Goal: Information Seeking & Learning: Understand process/instructions

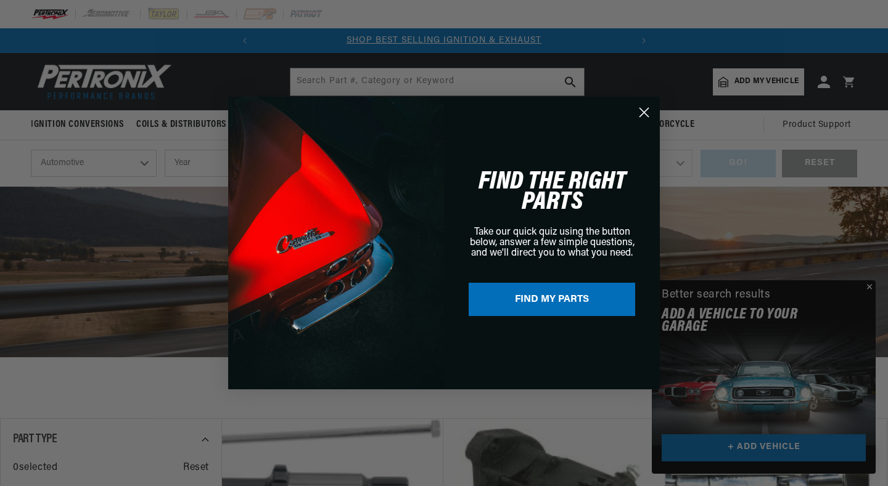
click at [644, 115] on circle "Close dialog" at bounding box center [644, 112] width 20 height 20
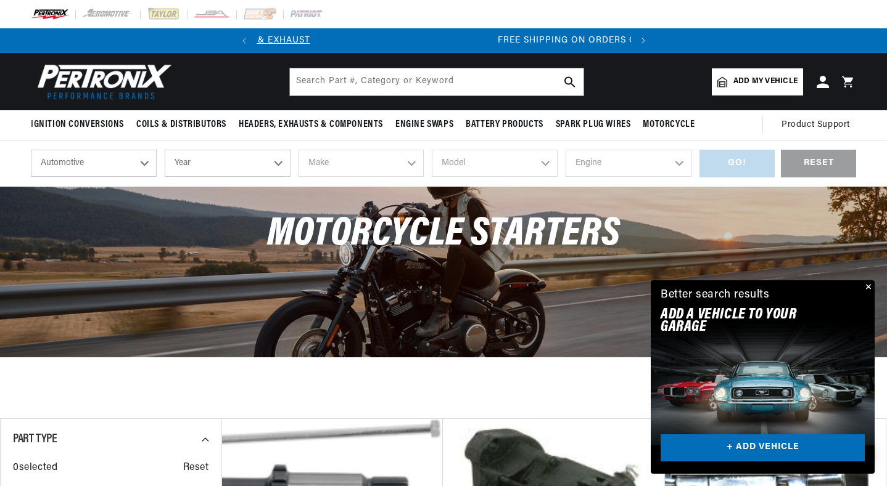
scroll to position [0, 374]
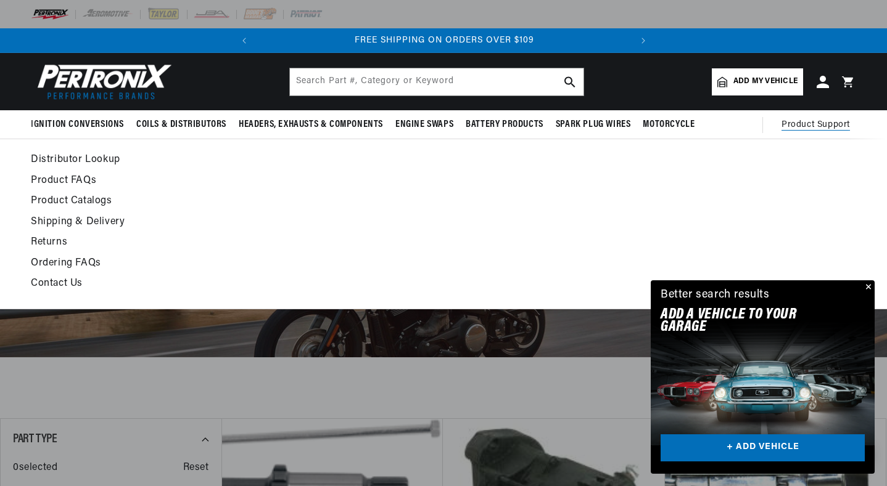
click at [59, 282] on link "Contact Us" at bounding box center [332, 284] width 602 height 17
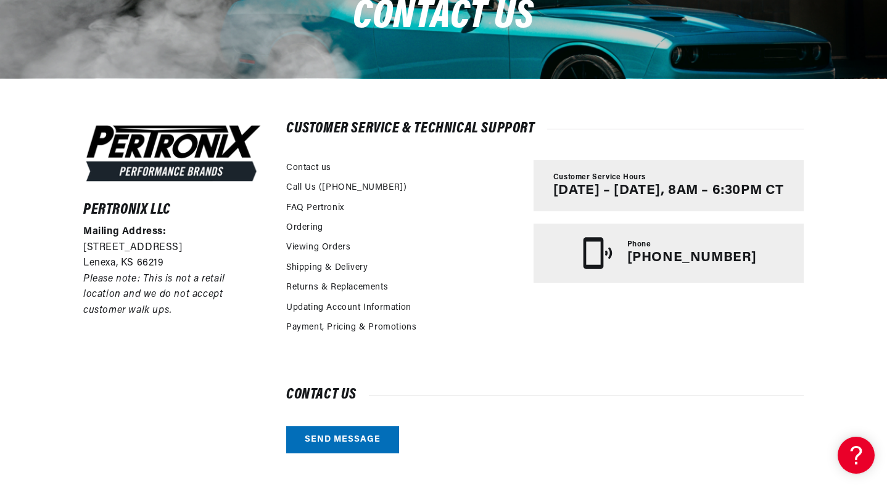
scroll to position [0, 374]
click at [329, 210] on link "FAQ Pertronix" at bounding box center [315, 209] width 58 height 14
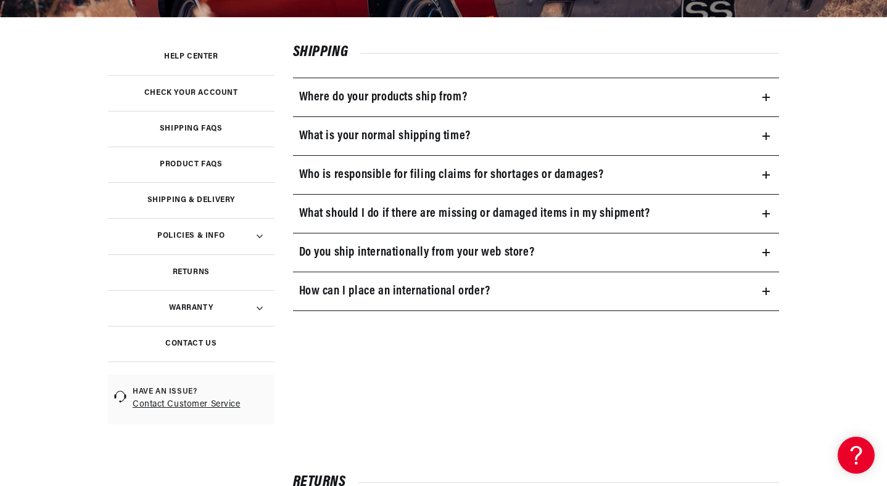
click at [201, 311] on h3 "Warranty" at bounding box center [191, 308] width 44 height 6
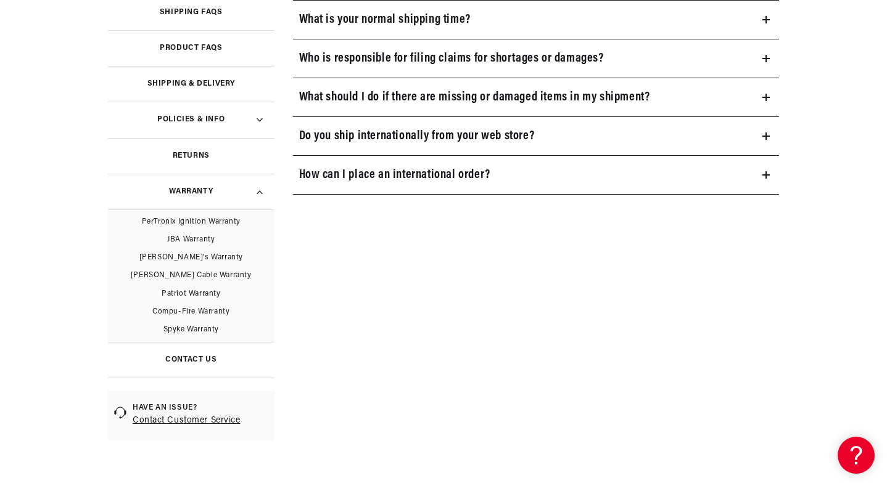
scroll to position [371, 0]
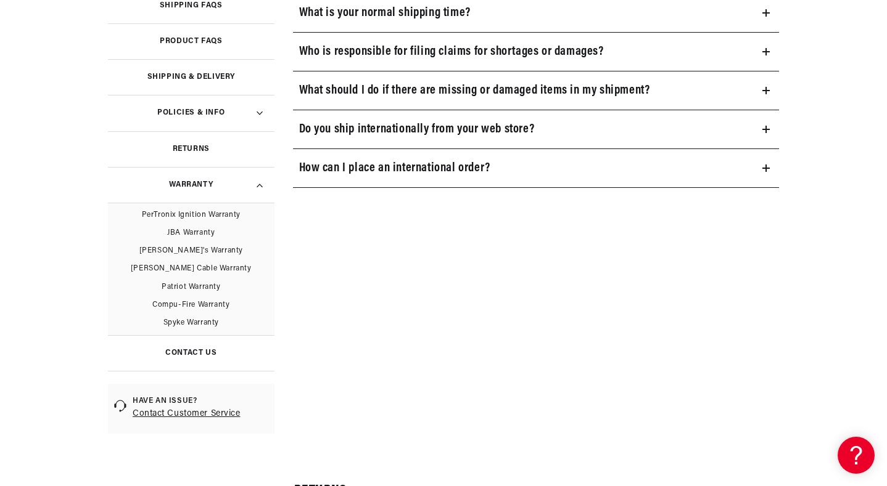
click at [188, 321] on link "Spyke Warranty" at bounding box center [191, 323] width 166 height 18
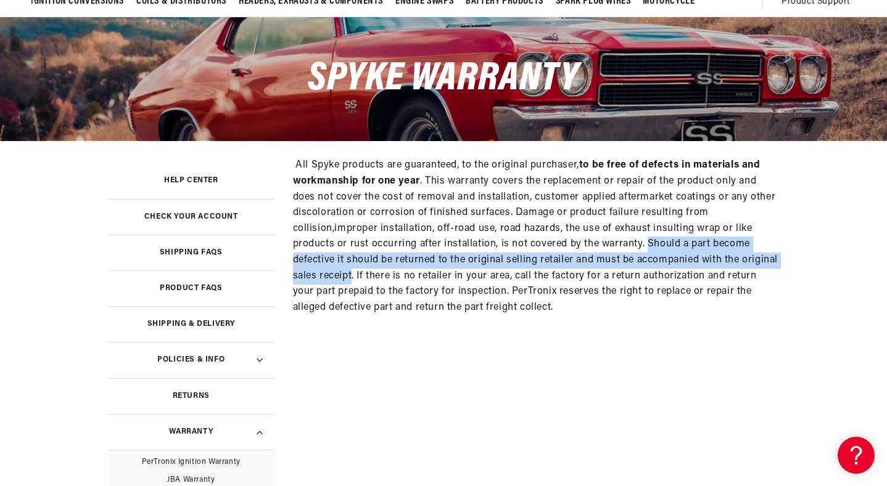
scroll to position [0, 374]
drag, startPoint x: 350, startPoint y: 276, endPoint x: 645, endPoint y: 245, distance: 296.3
click at [645, 245] on span "All Spyke products are guaranteed, to the original purchaser, to be free of def…" at bounding box center [535, 236] width 485 height 152
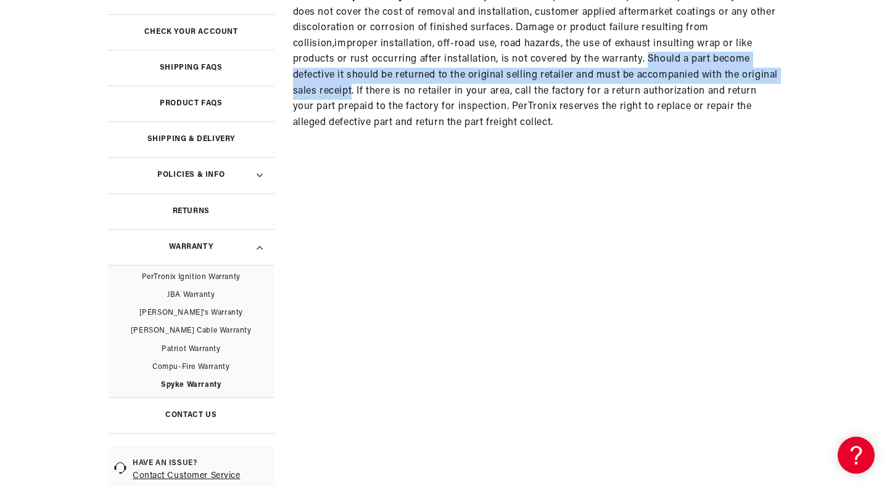
scroll to position [0, 0]
click at [207, 415] on h3 "Contact Us" at bounding box center [190, 415] width 51 height 6
